Goal: Task Accomplishment & Management: Use online tool/utility

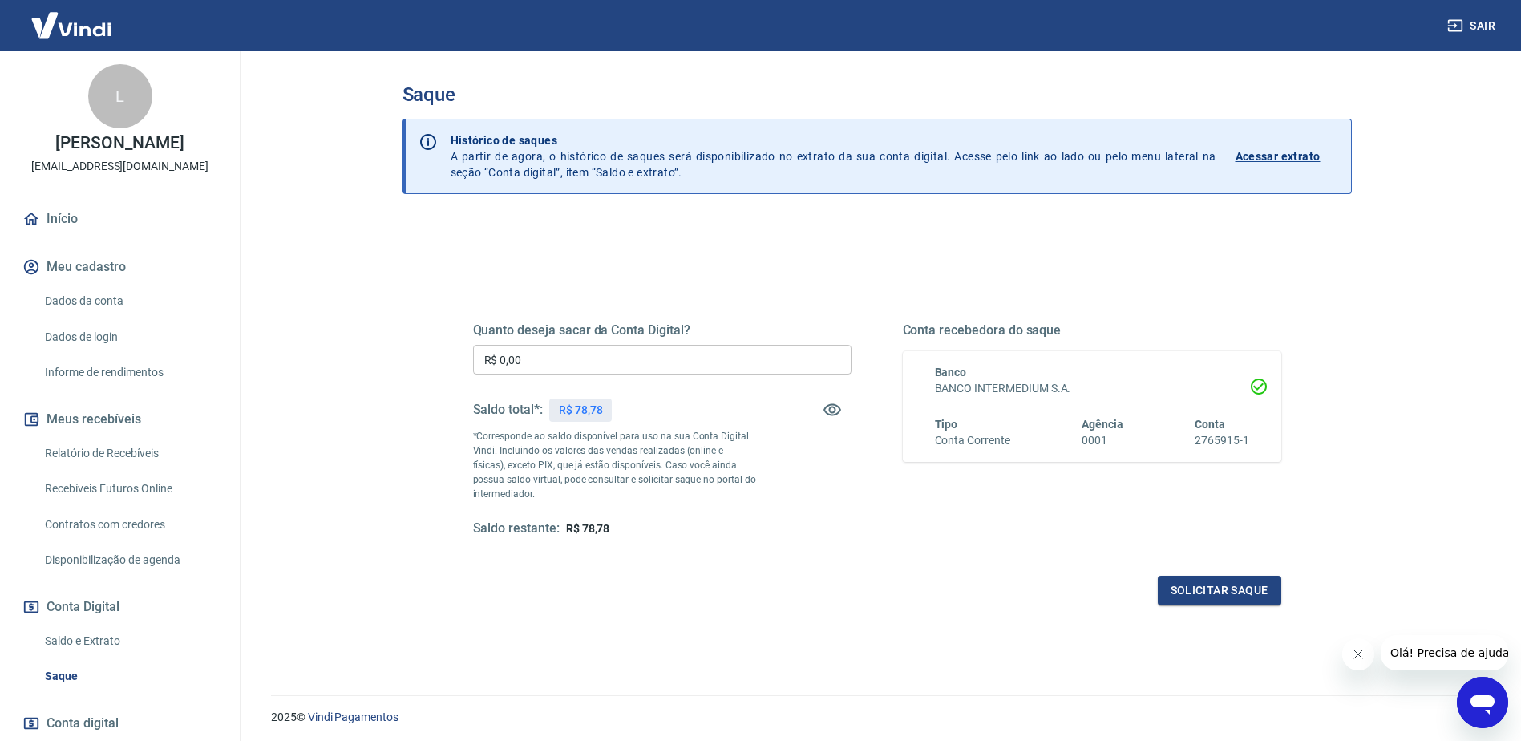
click at [587, 411] on p "R$ 78,78" at bounding box center [581, 410] width 44 height 17
copy p "78,78"
click at [536, 362] on input "R$ 0,00" at bounding box center [662, 360] width 379 height 30
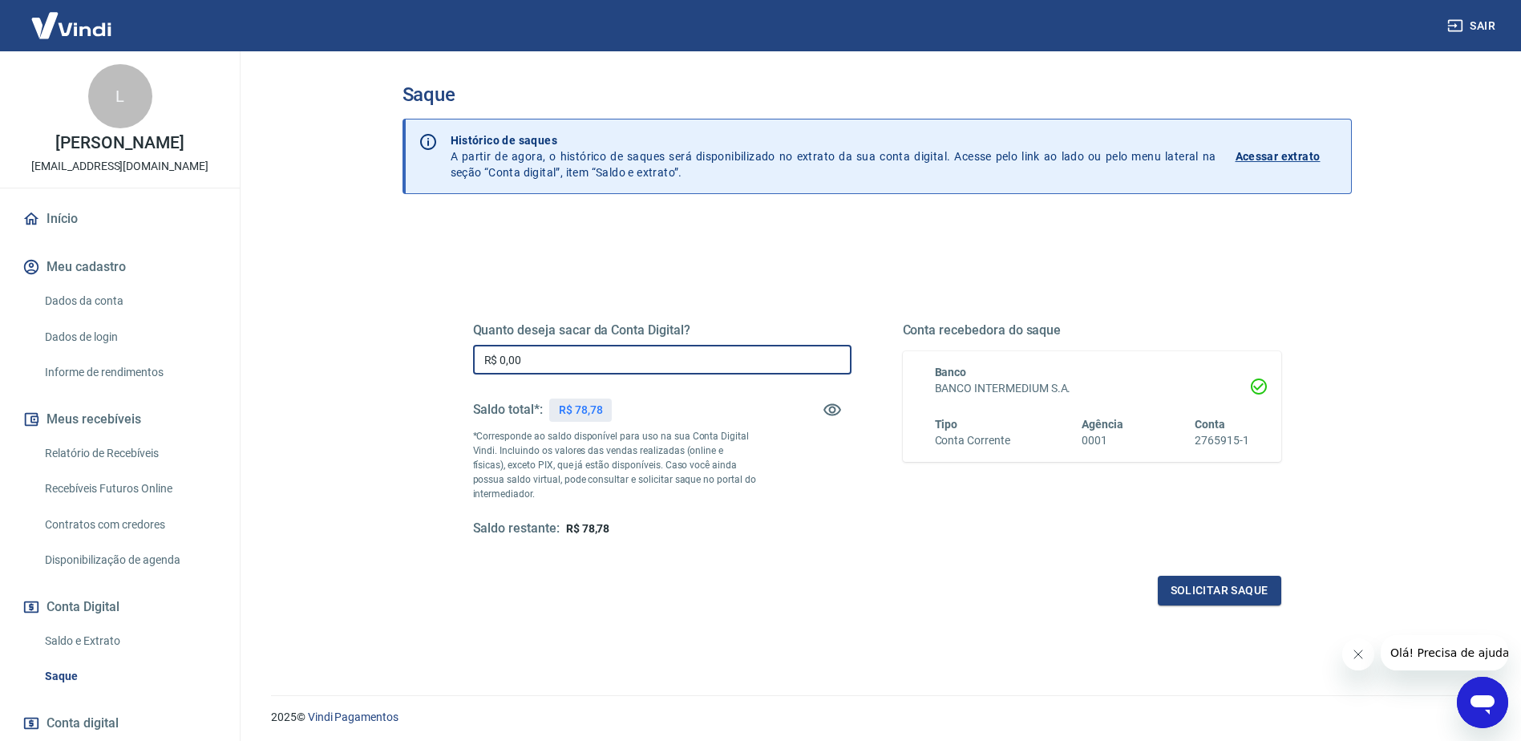
paste input "78,78"
type input "R$ 78,78"
click at [1175, 592] on button "Solicitar saque" at bounding box center [1220, 591] width 124 height 30
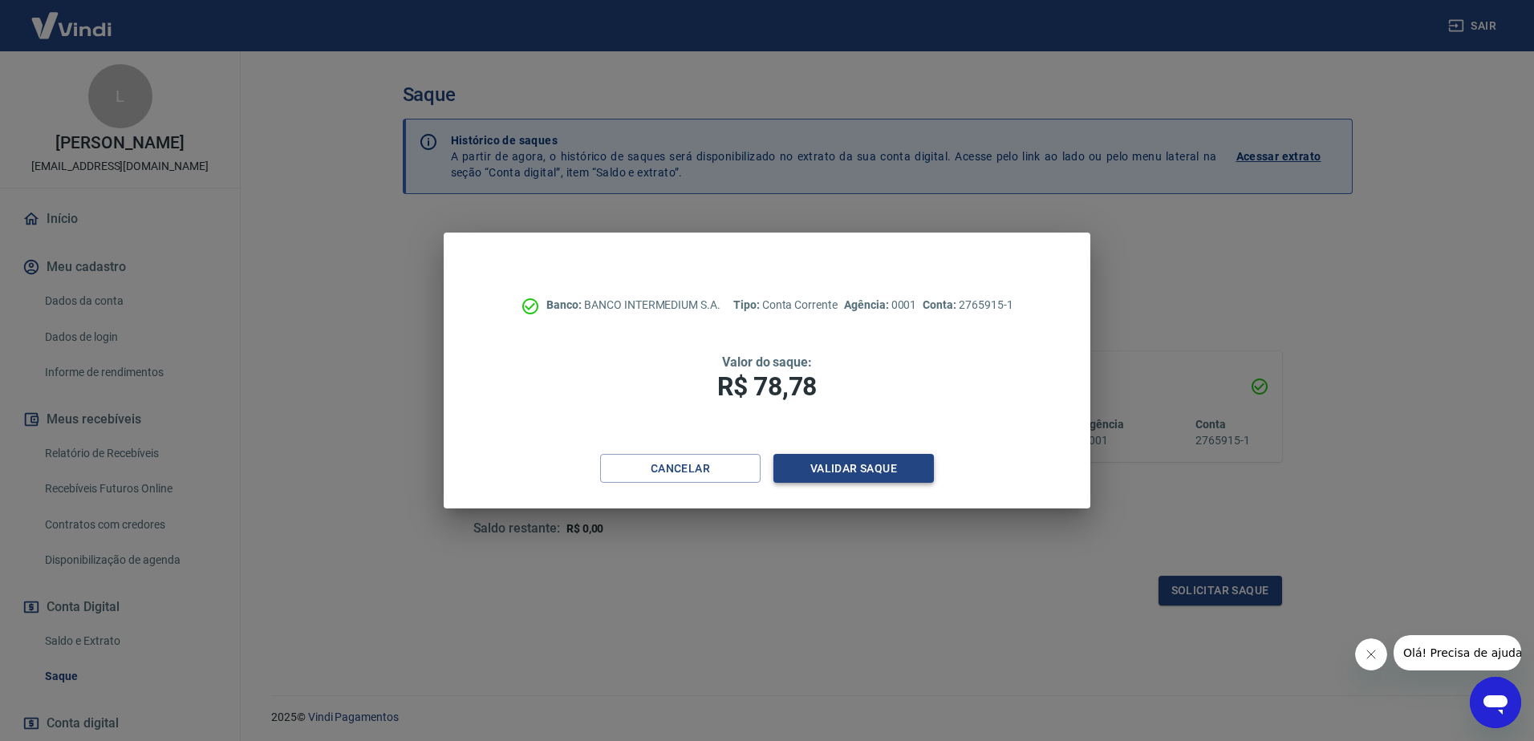
click at [803, 465] on button "Validar saque" at bounding box center [853, 469] width 160 height 30
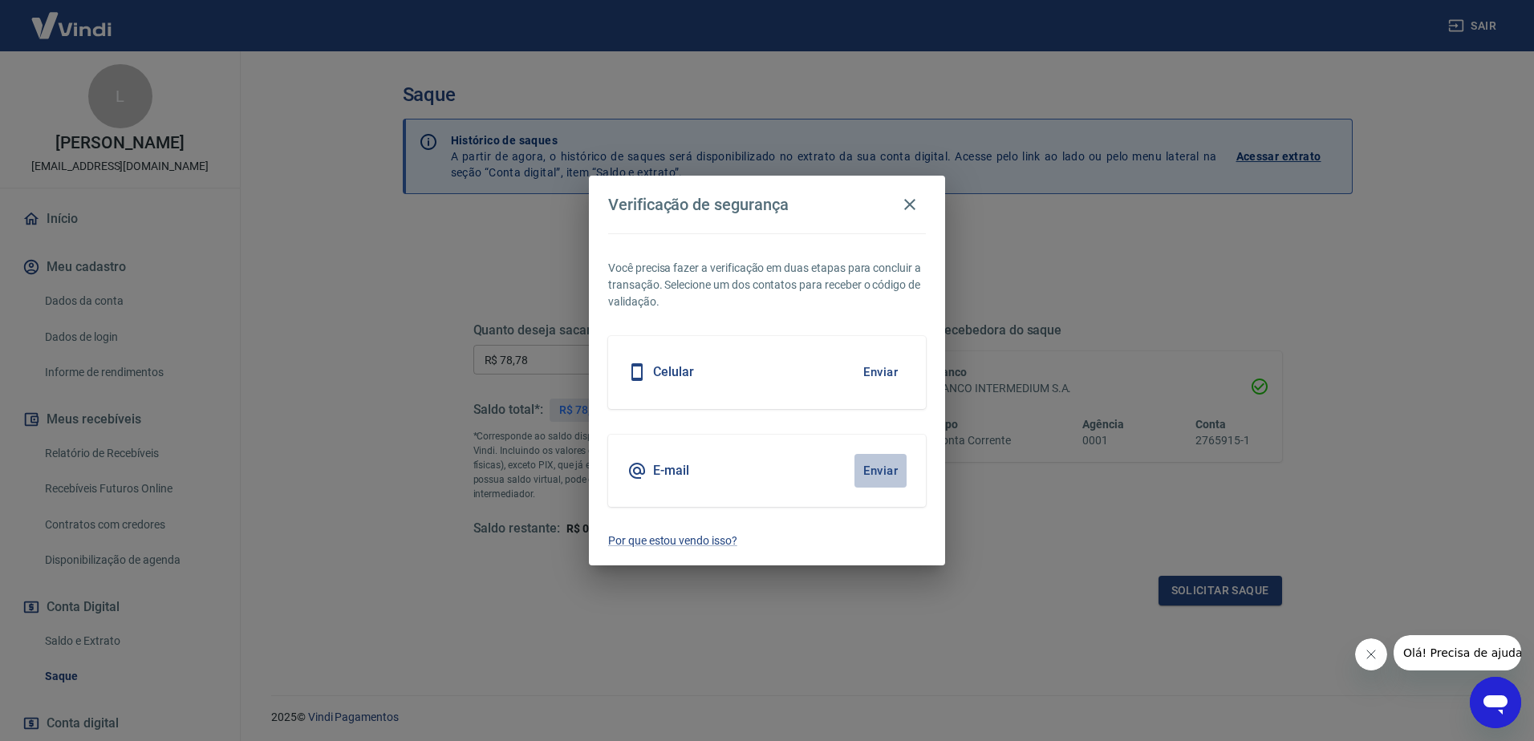
click at [881, 468] on button "Enviar" at bounding box center [880, 471] width 52 height 34
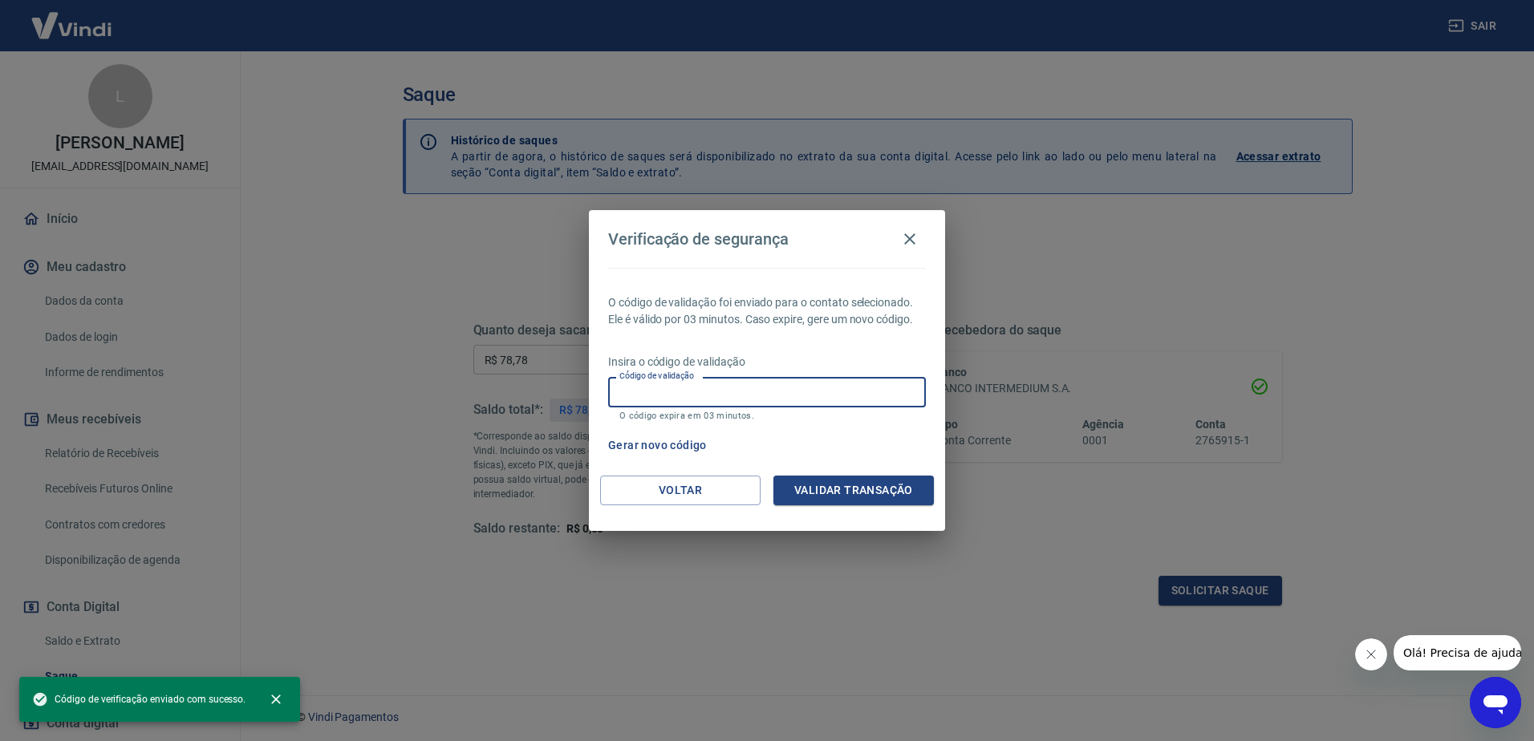
paste input "903102"
type input "903102"
click at [801, 483] on button "Validar transação" at bounding box center [853, 491] width 160 height 30
